Goal: Contribute content: Add original content to the website for others to see

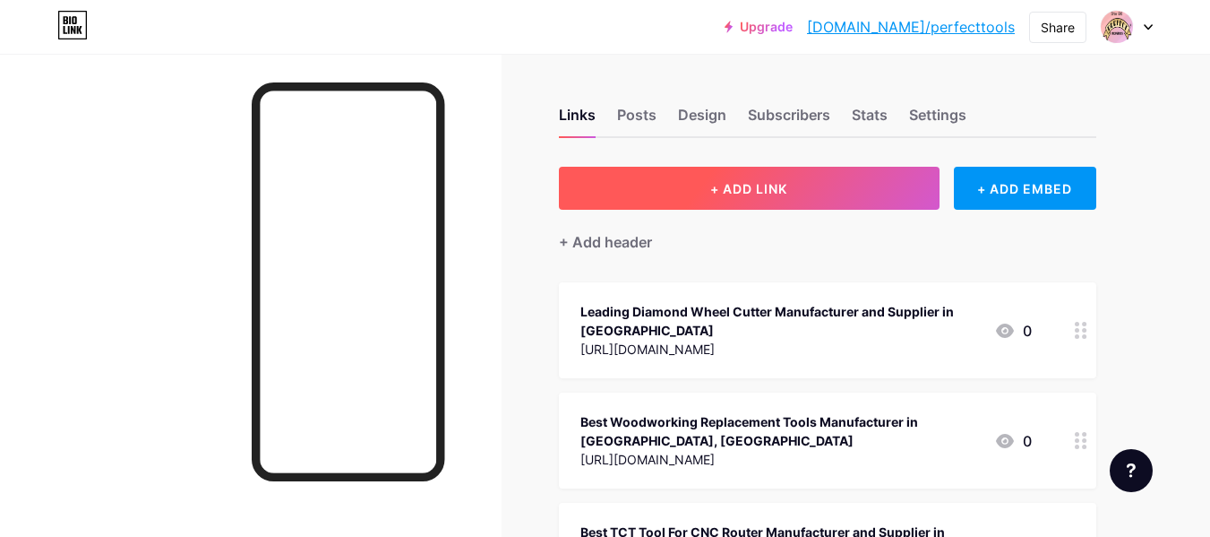
click at [689, 183] on button "+ ADD LINK" at bounding box center [749, 188] width 381 height 43
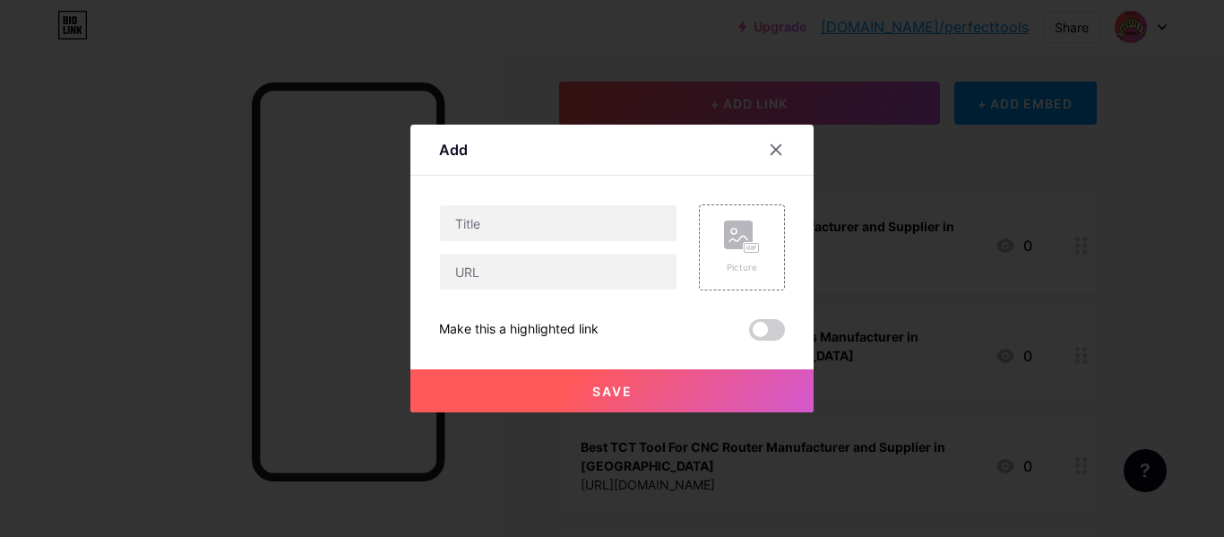
scroll to position [90, 0]
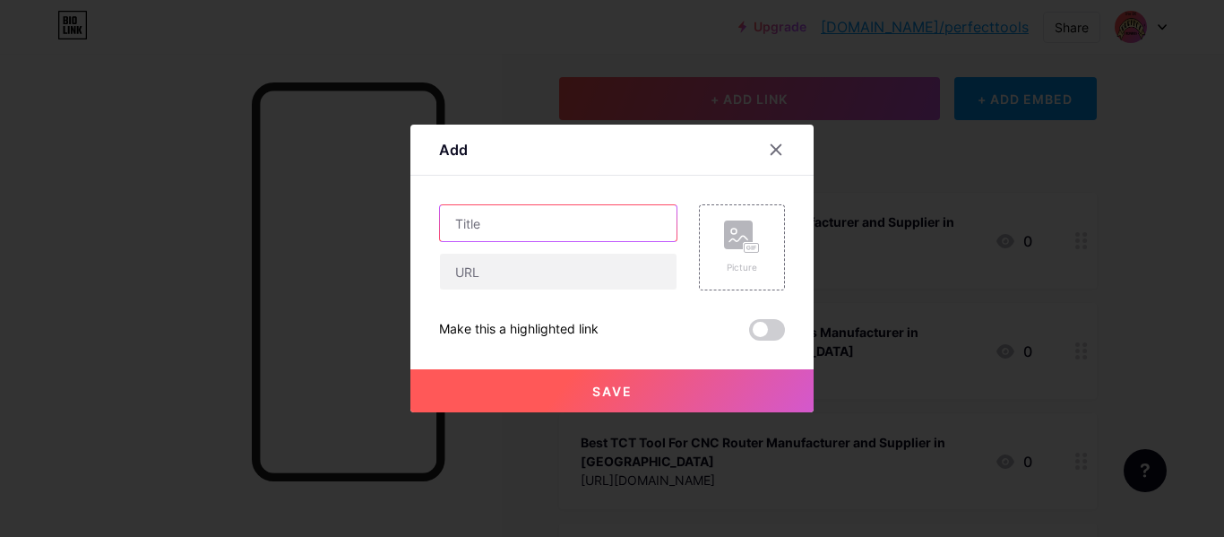
click at [509, 224] on input "text" at bounding box center [558, 223] width 237 height 36
paste input "Best Router Bits for Counter Profile Manufacturer in [GEOGRAPHIC_DATA], [GEOGRA…"
type input "Best Router Bits for Counter Profile Manufacturer in [GEOGRAPHIC_DATA], [GEOGRA…"
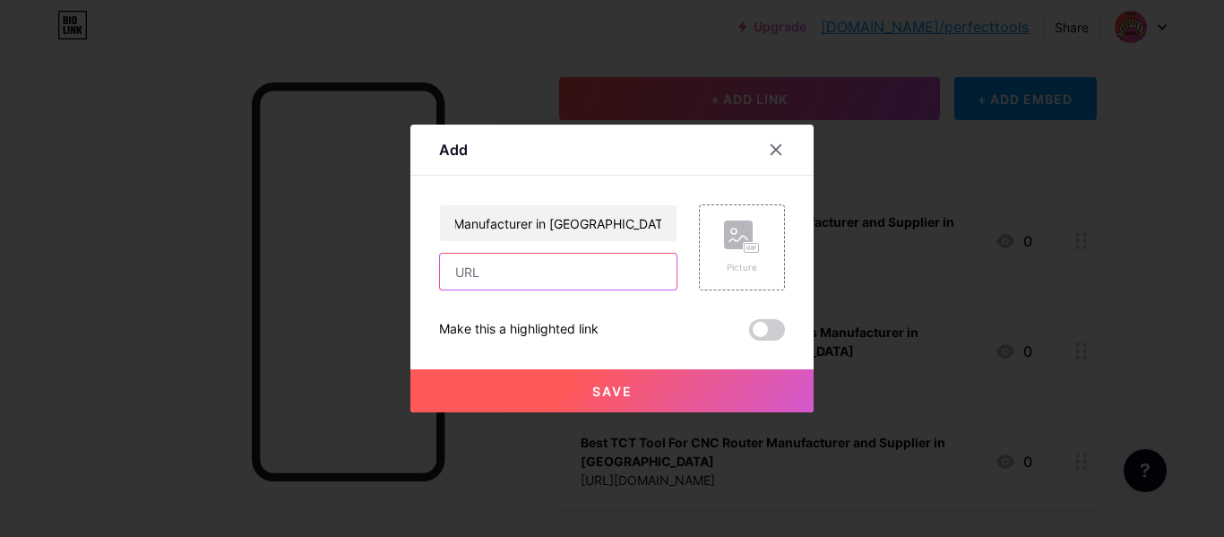
click at [497, 269] on input "text" at bounding box center [558, 272] width 237 height 36
paste input "[URL][DOMAIN_NAME]"
type input "[URL][DOMAIN_NAME]"
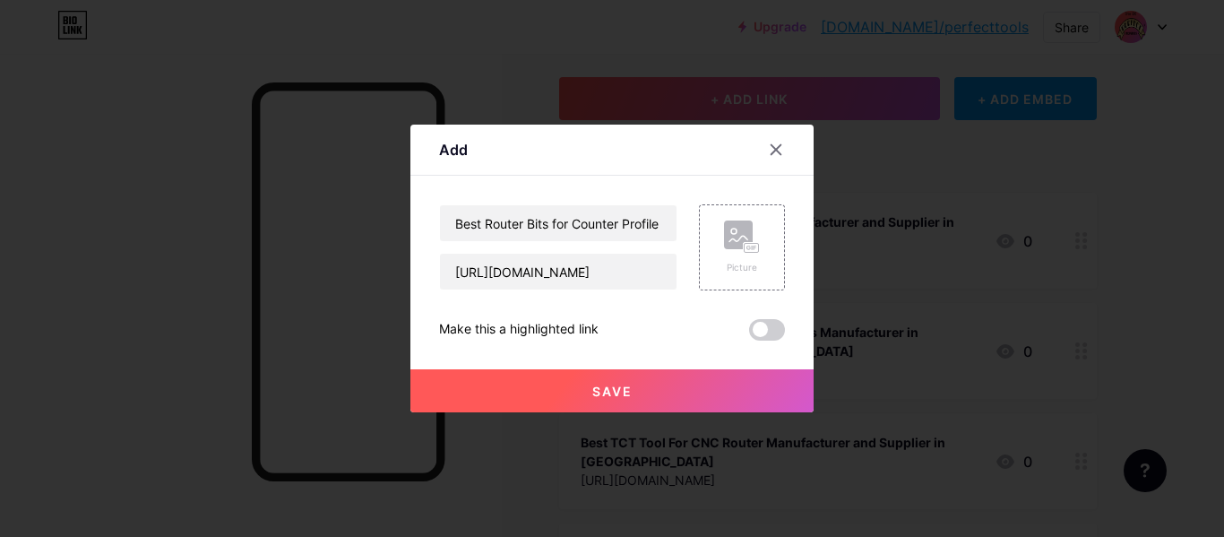
click at [566, 378] on button "Save" at bounding box center [611, 390] width 403 height 43
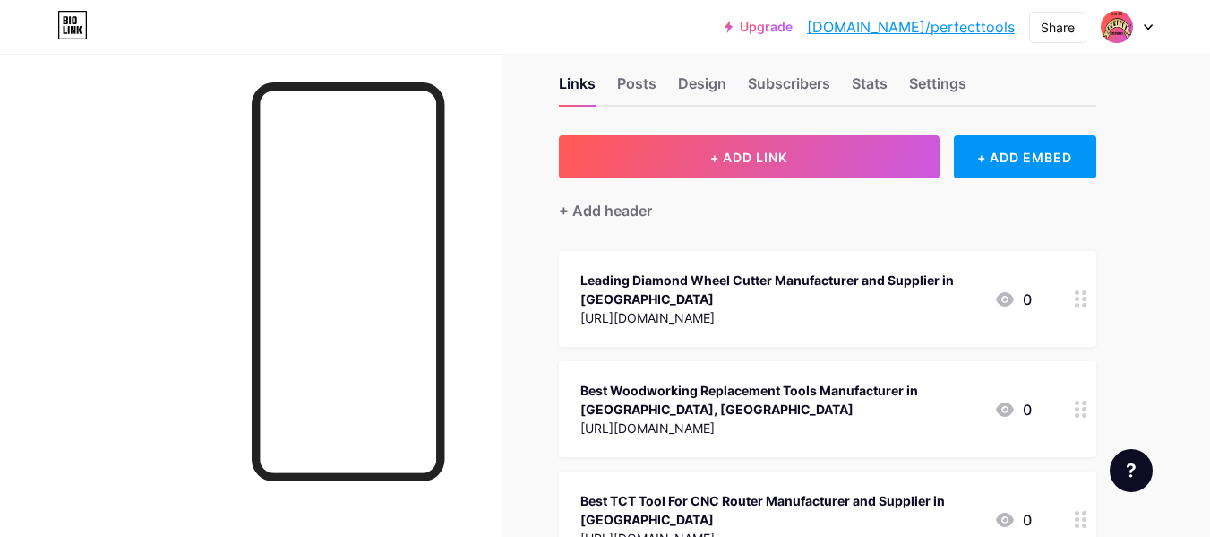
scroll to position [0, 0]
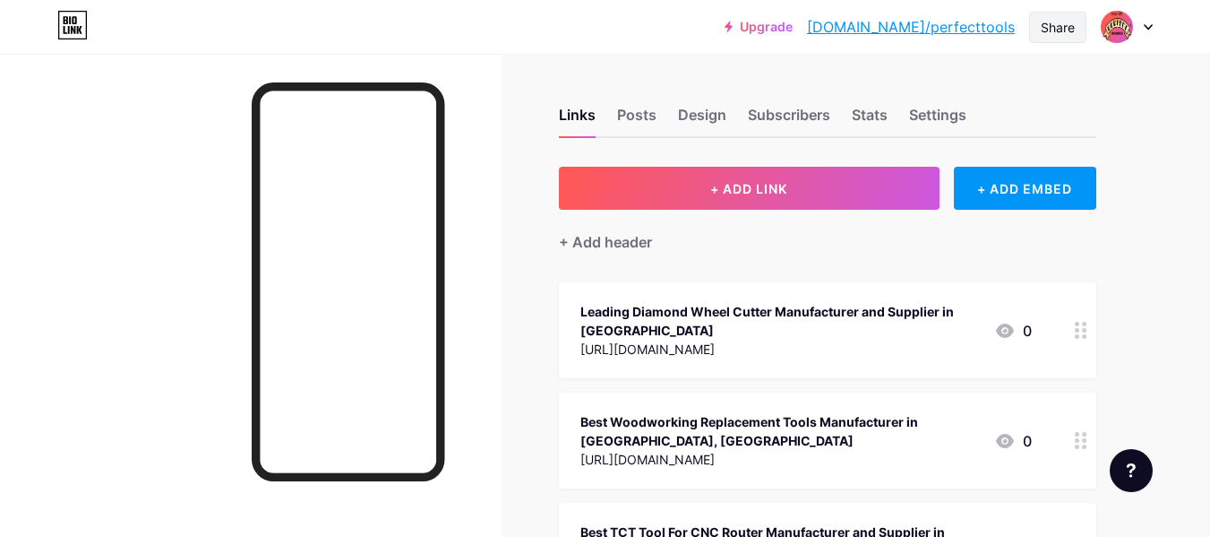
click at [1056, 25] on div "Share" at bounding box center [1058, 27] width 34 height 19
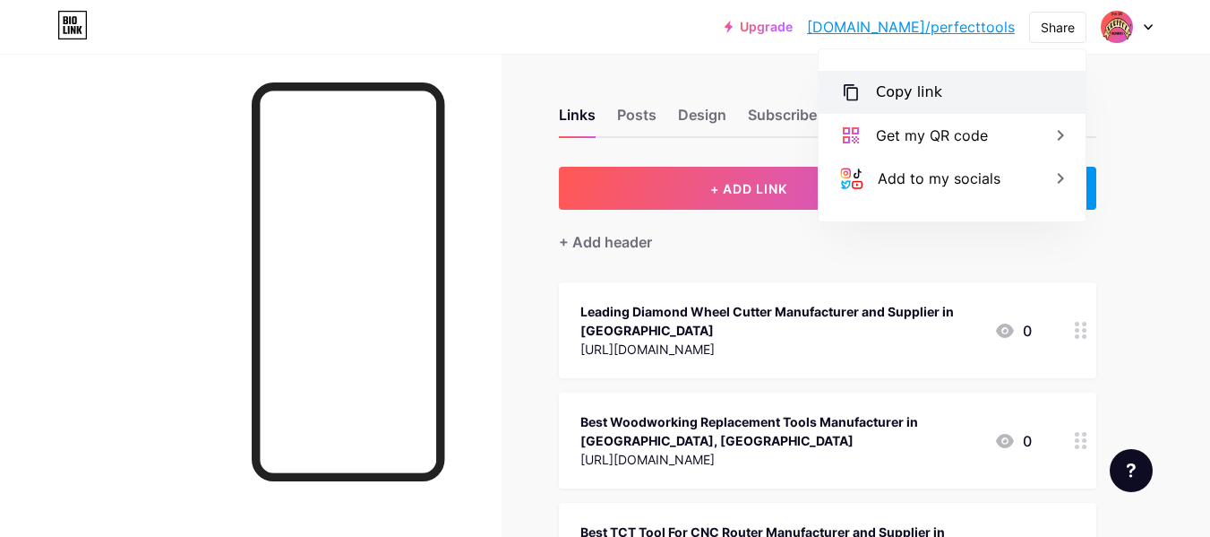
click at [898, 91] on div "Copy link" at bounding box center [909, 93] width 66 height 22
